Goal: Transaction & Acquisition: Purchase product/service

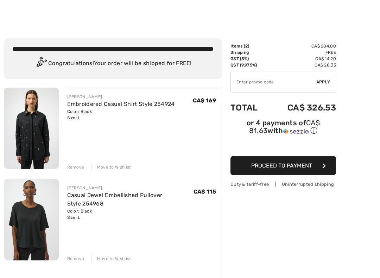
scroll to position [5, 0]
click at [81, 167] on div "Remove" at bounding box center [75, 167] width 17 height 6
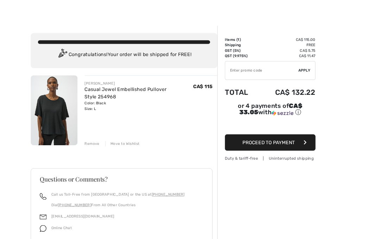
scroll to position [0, 0]
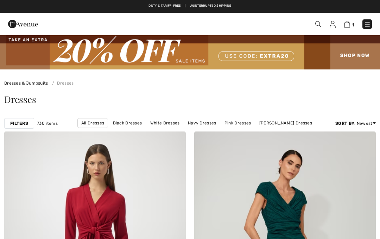
checkbox input "true"
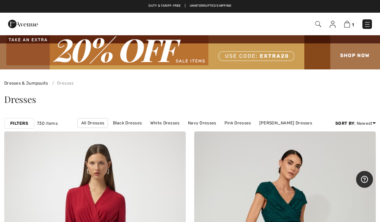
click at [355, 19] on span "1" at bounding box center [268, 23] width 208 height 9
click at [345, 28] on link "1" at bounding box center [349, 24] width 10 height 8
click at [350, 23] on img at bounding box center [347, 24] width 6 height 7
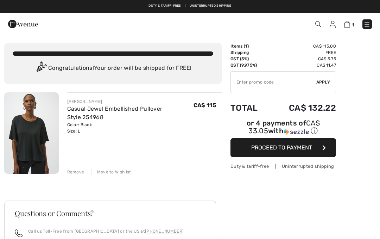
checkbox input "true"
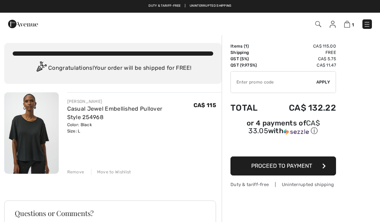
click at [269, 81] on input "TEXT" at bounding box center [273, 81] width 85 height 21
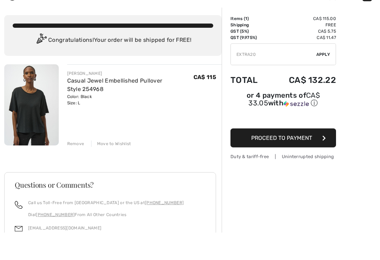
type input "EXTRA20"
click at [328, 79] on span "Apply" at bounding box center [323, 82] width 14 height 6
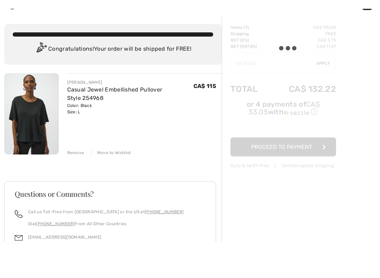
scroll to position [28, 0]
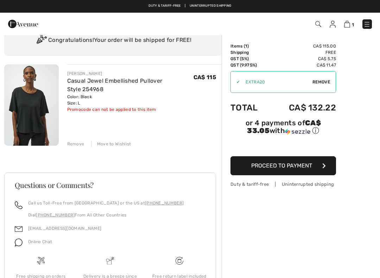
click at [372, 21] on link at bounding box center [366, 23] width 9 height 9
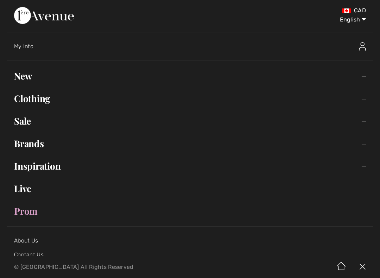
click at [365, 19] on select "English Français" at bounding box center [347, 18] width 37 height 21
select select "https://www.1ereavenue.com/fr/cart/"
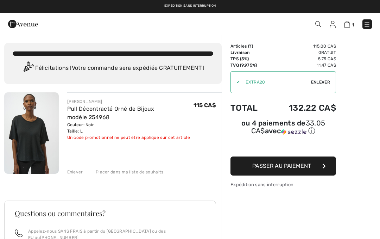
click at [335, 21] on img at bounding box center [333, 24] width 6 height 7
click at [332, 24] on img at bounding box center [333, 24] width 6 height 7
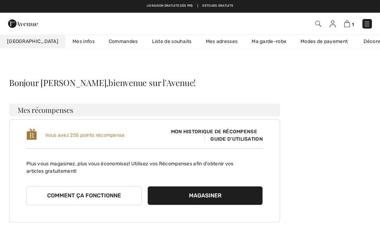
click at [31, 41] on span "[GEOGRAPHIC_DATA]" at bounding box center [32, 41] width 51 height 7
click at [109, 45] on link "Commandes" at bounding box center [123, 41] width 43 height 13
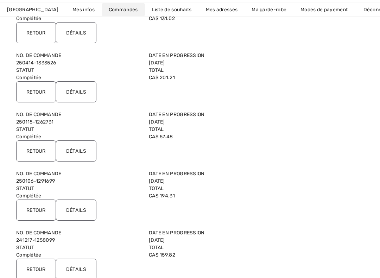
scroll to position [173, 0]
click at [261, 7] on link "Ma garde-robe" at bounding box center [269, 9] width 49 height 13
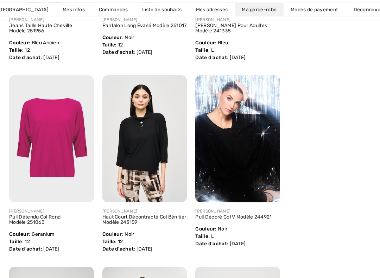
scroll to position [449, 0]
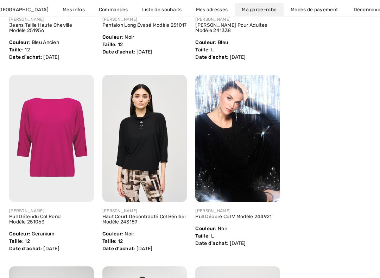
click at [140, 219] on link "Haut Court Décontracté Col Bénitier Modèle 243159" at bounding box center [144, 219] width 84 height 11
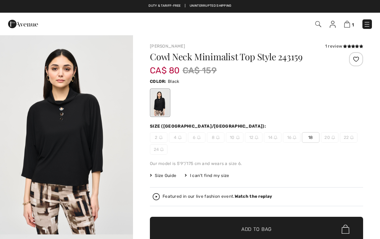
checkbox input "true"
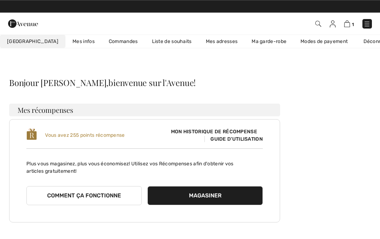
click at [254, 39] on link "Ma garde-robe" at bounding box center [269, 41] width 49 height 13
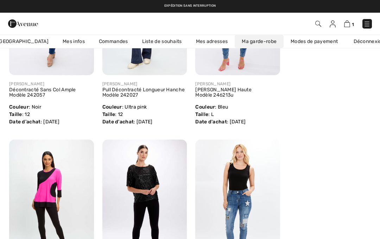
scroll to position [1335, 0]
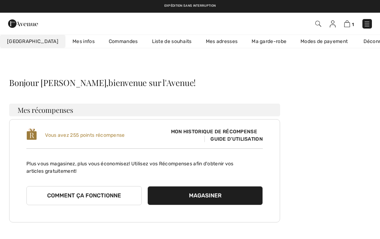
scroll to position [235, 0]
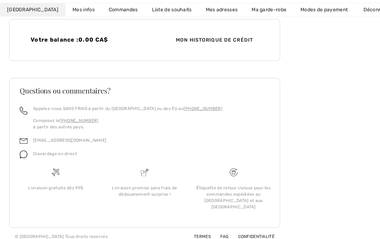
click at [264, 15] on link "Ma garde-robe" at bounding box center [269, 9] width 49 height 13
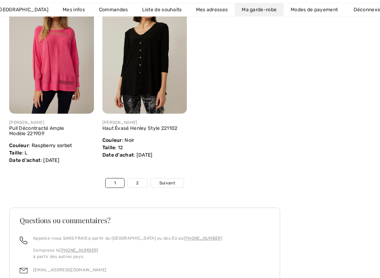
scroll to position [3237, 0]
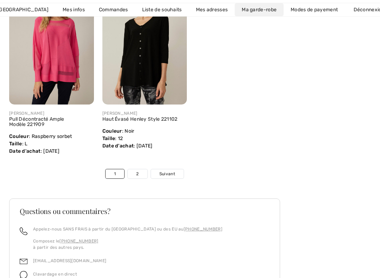
click at [139, 169] on link "2" at bounding box center [137, 173] width 19 height 9
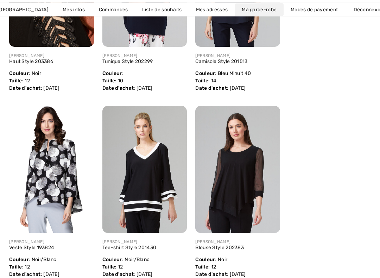
scroll to position [604, 0]
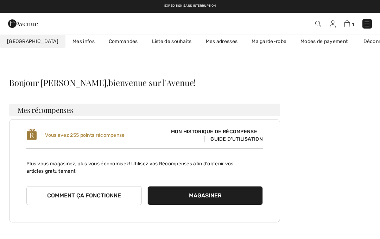
scroll to position [17, 0]
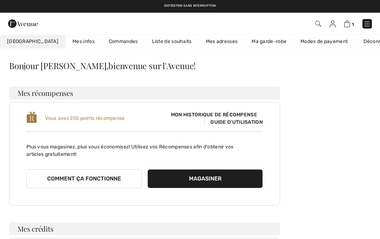
click at [256, 35] on link "Ma garde-robe" at bounding box center [269, 41] width 49 height 13
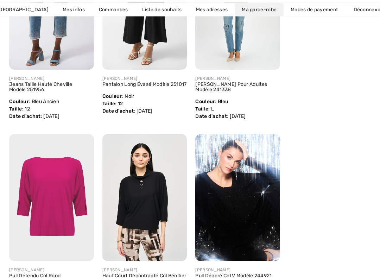
scroll to position [395, 0]
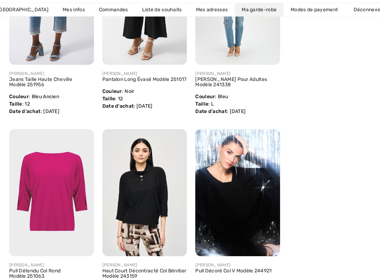
click at [62, 199] on img at bounding box center [51, 192] width 85 height 127
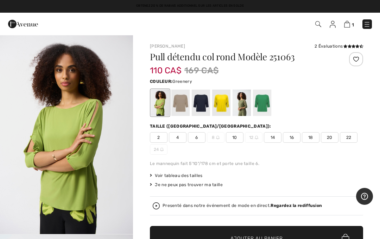
click at [203, 109] on div at bounding box center [201, 102] width 18 height 26
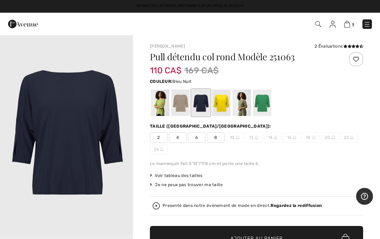
click at [219, 140] on span "8" at bounding box center [216, 137] width 18 height 11
click at [289, 202] on div "Presenté dans notre événement de mode en direct. Regardez la rediffusion" at bounding box center [257, 205] width 208 height 7
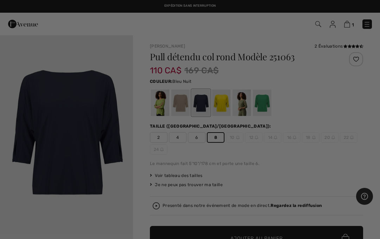
checkbox input "true"
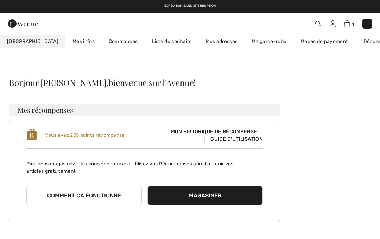
scroll to position [235, 0]
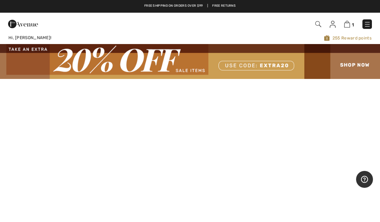
click at [354, 19] on span "1" at bounding box center [268, 23] width 208 height 9
click at [347, 25] on img at bounding box center [347, 24] width 6 height 7
click at [349, 22] on img at bounding box center [347, 24] width 6 height 7
click at [348, 26] on img at bounding box center [347, 24] width 6 height 7
click at [344, 27] on img at bounding box center [347, 24] width 6 height 7
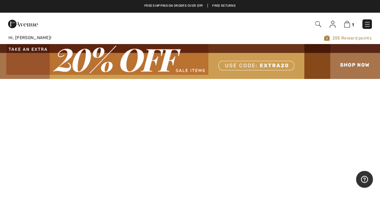
click at [348, 24] on img at bounding box center [347, 24] width 6 height 7
click at [347, 27] on img at bounding box center [347, 24] width 6 height 7
click at [345, 22] on img at bounding box center [347, 24] width 6 height 7
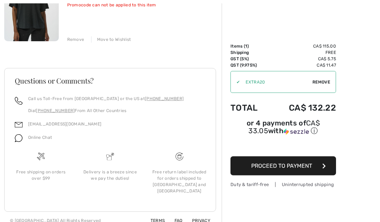
scroll to position [133, 0]
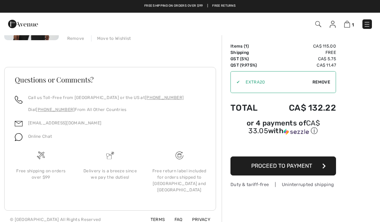
click at [333, 78] on div "✔ Apply Remove" at bounding box center [283, 82] width 106 height 22
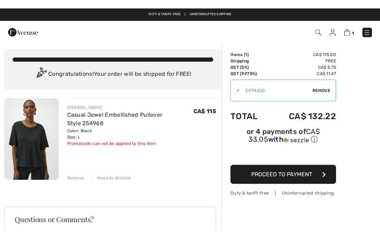
scroll to position [0, 0]
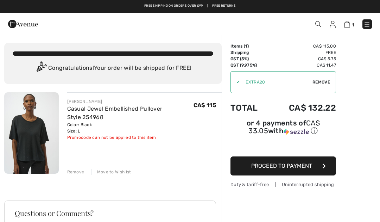
click at [336, 59] on div "Order Summary Details Items ( 1 ) CA$ 115.00 Promo code CA$ 0.00 Shipping Free …" at bounding box center [301, 197] width 158 height 327
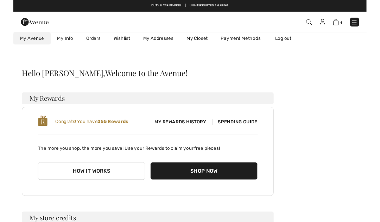
scroll to position [39, 0]
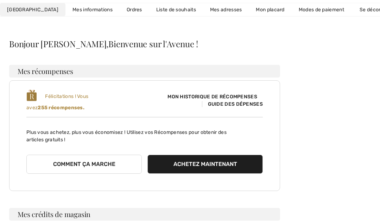
click at [256, 12] on font "Mon placard" at bounding box center [270, 10] width 28 height 6
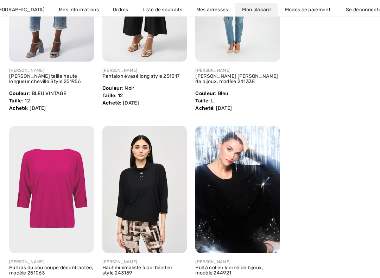
scroll to position [411, 0]
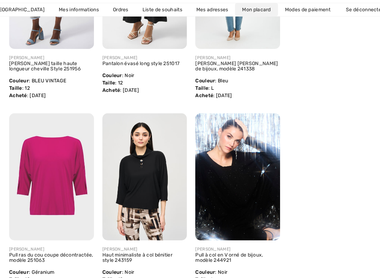
click at [73, 180] on img at bounding box center [51, 176] width 85 height 127
click at [85, 144] on img at bounding box center [51, 176] width 85 height 127
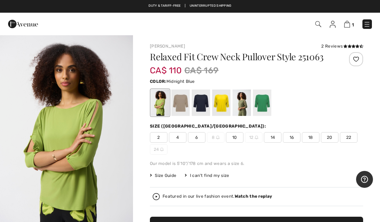
click at [208, 102] on div at bounding box center [201, 102] width 18 height 26
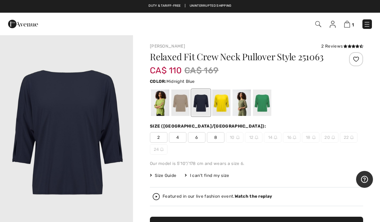
click at [218, 133] on span "8" at bounding box center [216, 137] width 18 height 11
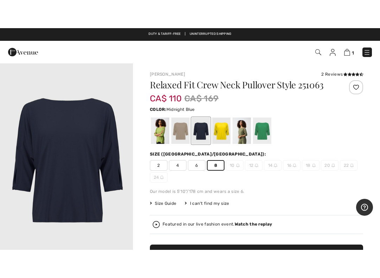
scroll to position [21, 0]
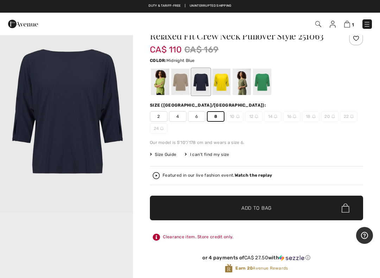
click at [269, 209] on span "Add to Bag" at bounding box center [256, 207] width 30 height 7
click at [347, 27] on img at bounding box center [346, 24] width 6 height 7
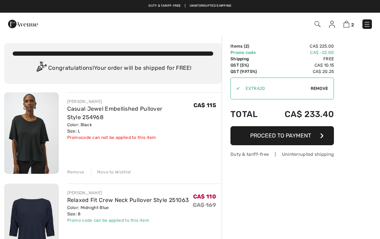
checkbox input "true"
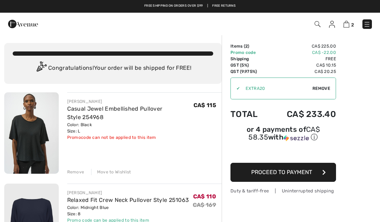
click at [157, 107] on link "Casual Jewel Embellished Pullover Style 254968" at bounding box center [114, 112] width 95 height 15
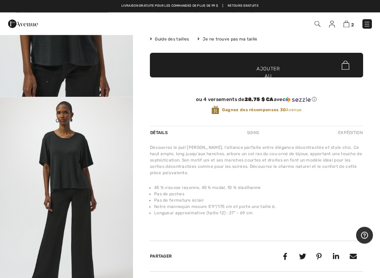
scroll to position [137, 0]
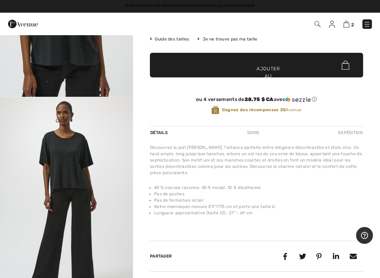
click at [356, 19] on span "2" at bounding box center [268, 23] width 208 height 9
click at [346, 23] on img at bounding box center [346, 24] width 6 height 7
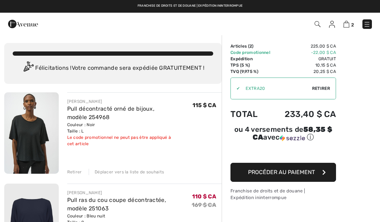
click at [78, 170] on font "Retirer" at bounding box center [74, 171] width 15 height 5
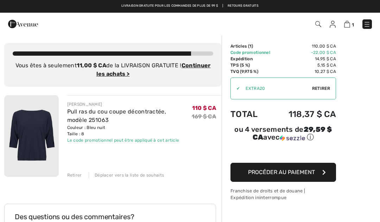
click at [311, 172] on font "Procéder au paiement" at bounding box center [281, 172] width 67 height 7
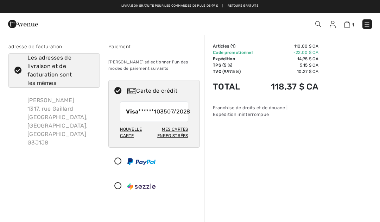
click at [180, 115] on font "07/2028" at bounding box center [178, 111] width 23 height 7
click at [161, 109] on div "Visa ******1035 07/2028" at bounding box center [154, 111] width 68 height 20
radio input "true"
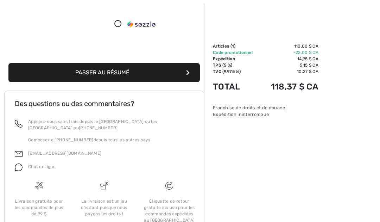
scroll to position [181, 0]
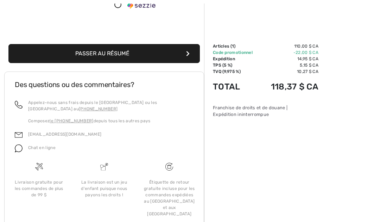
click at [182, 62] on button "Passer au résumé" at bounding box center [103, 53] width 191 height 19
click at [188, 56] on icon "submit" at bounding box center [188, 54] width 4 height 6
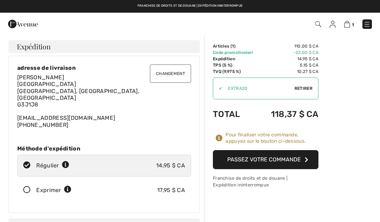
click at [258, 163] on button "Passez votre commande" at bounding box center [266, 159] width 106 height 19
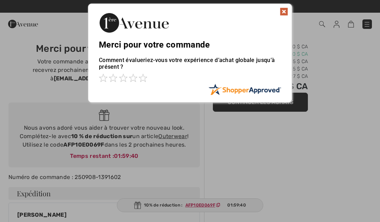
click at [286, 15] on img at bounding box center [284, 11] width 8 height 8
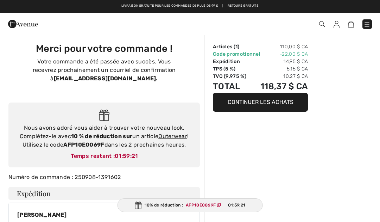
click at [187, 133] on font "Outerwear" at bounding box center [172, 136] width 29 height 7
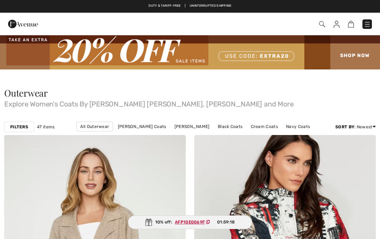
checkbox input "true"
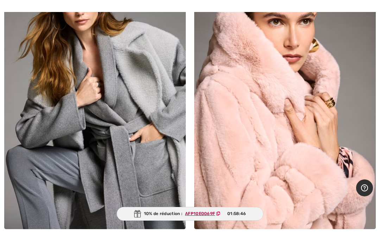
scroll to position [2065, 0]
